Goal: Information Seeking & Learning: Check status

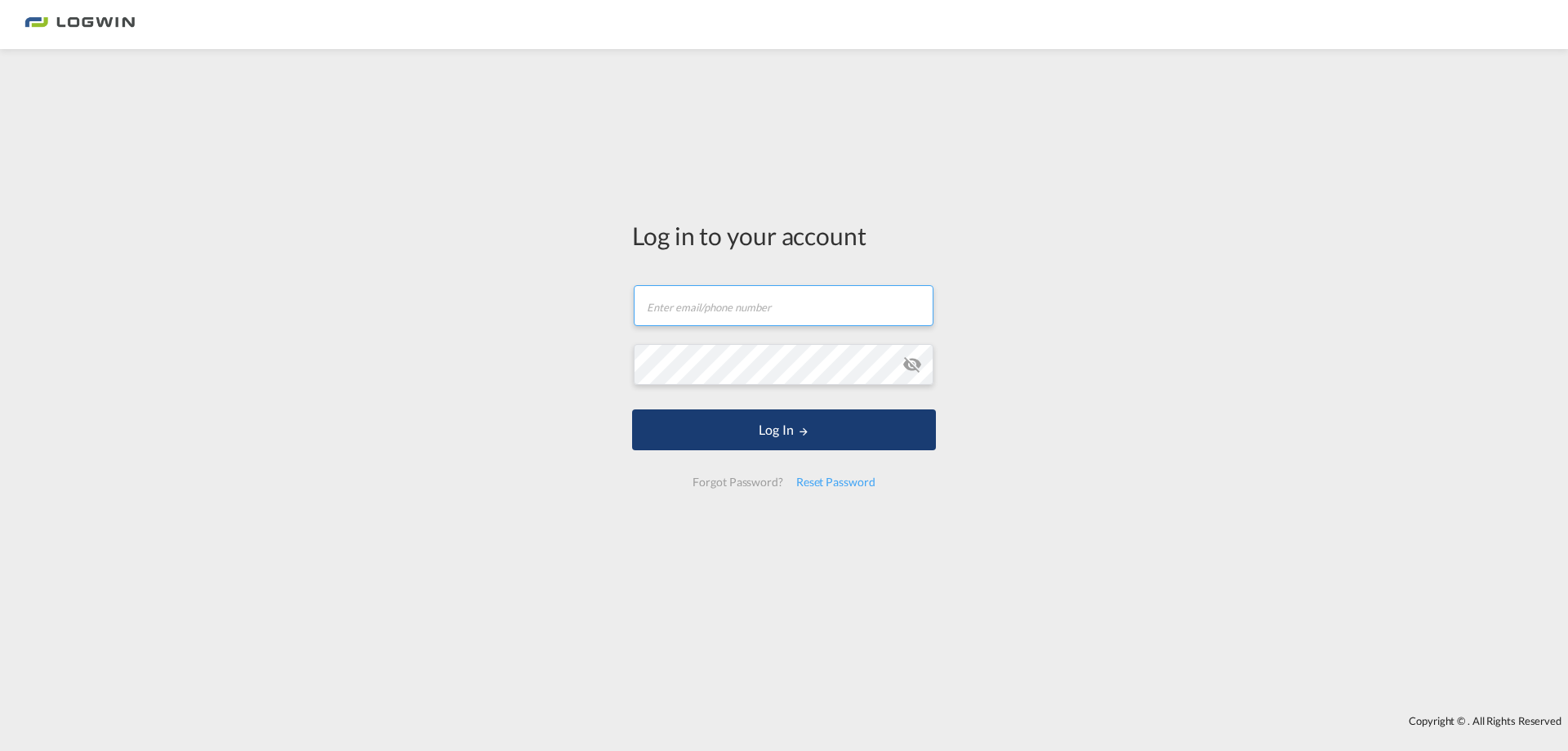
type input "[PERSON_NAME][EMAIL_ADDRESS][PERSON_NAME][DOMAIN_NAME]"
click at [763, 431] on button "Log In" at bounding box center [784, 430] width 304 height 41
